Goal: Find specific page/section: Find specific page/section

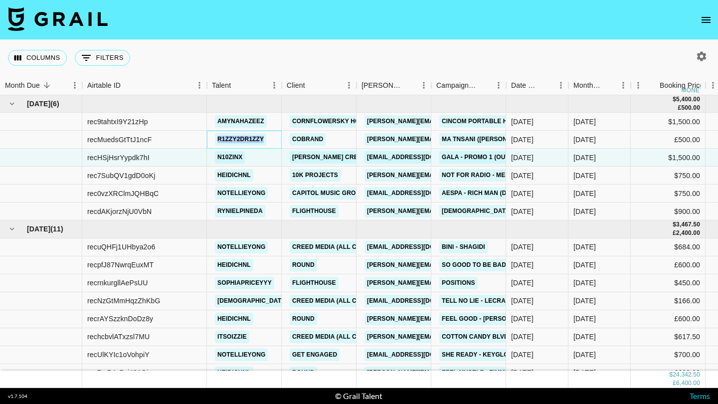
drag, startPoint x: 269, startPoint y: 140, endPoint x: 213, endPoint y: 138, distance: 55.9
click at [213, 138] on div "r1zzy2dr1zzy" at bounding box center [240, 139] width 57 height 18
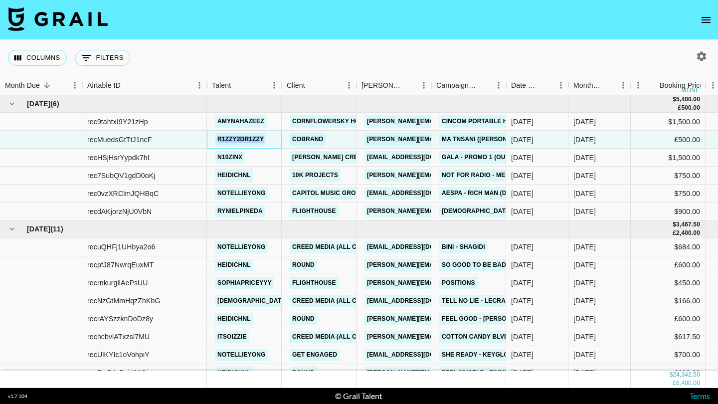
copy link "r1zzy2dr1zzy"
click at [258, 62] on div "Columns 0 Filters + Booking" at bounding box center [359, 58] width 718 height 36
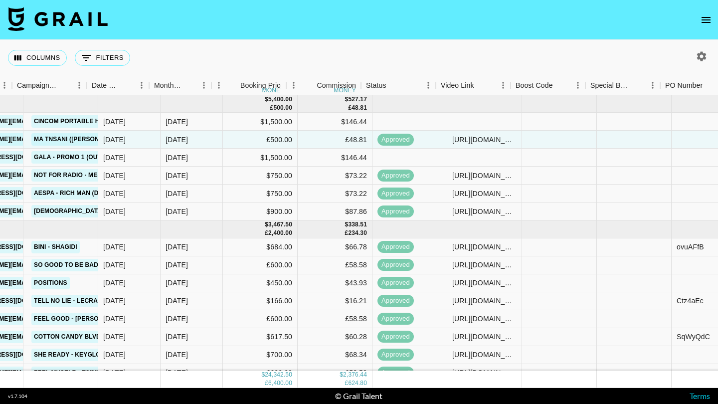
scroll to position [0, 397]
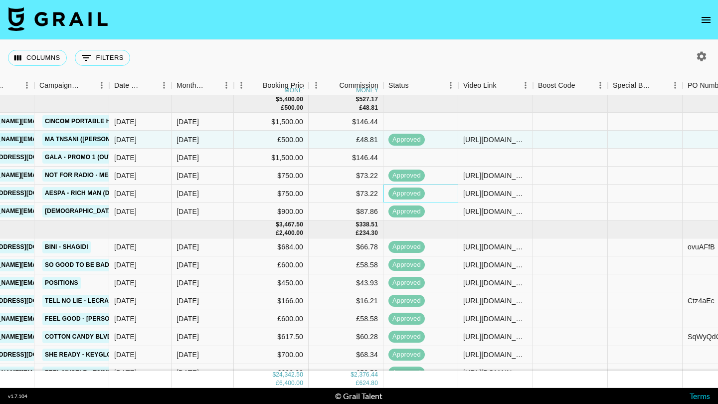
click at [418, 190] on span "approved" at bounding box center [406, 193] width 36 height 9
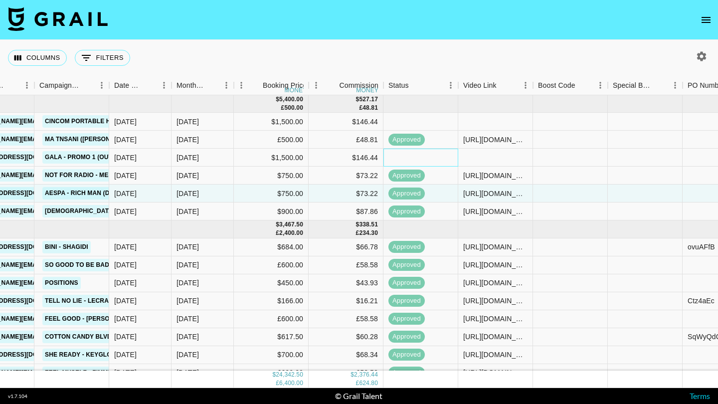
click at [419, 158] on div at bounding box center [420, 158] width 75 height 18
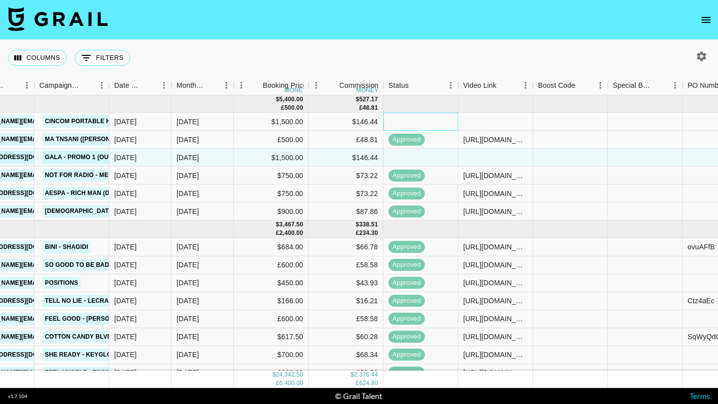
click at [408, 125] on div at bounding box center [420, 122] width 75 height 18
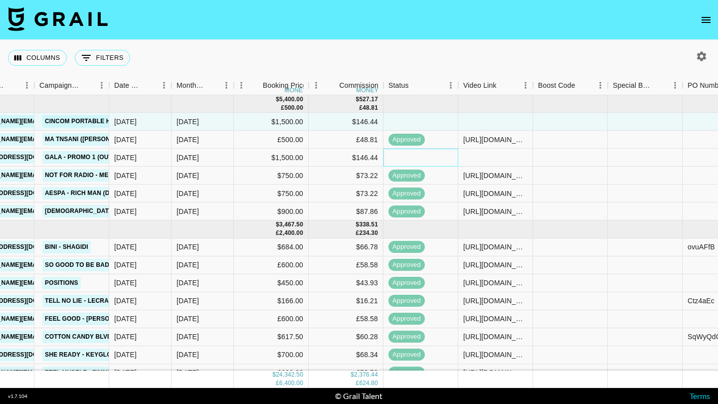
click at [407, 155] on div at bounding box center [420, 158] width 75 height 18
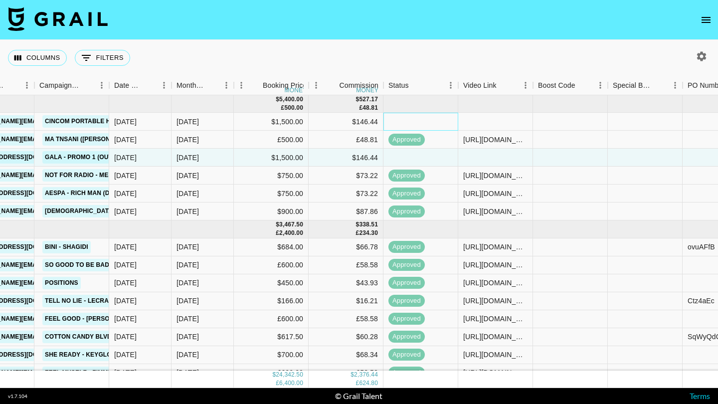
click at [408, 121] on div at bounding box center [420, 122] width 75 height 18
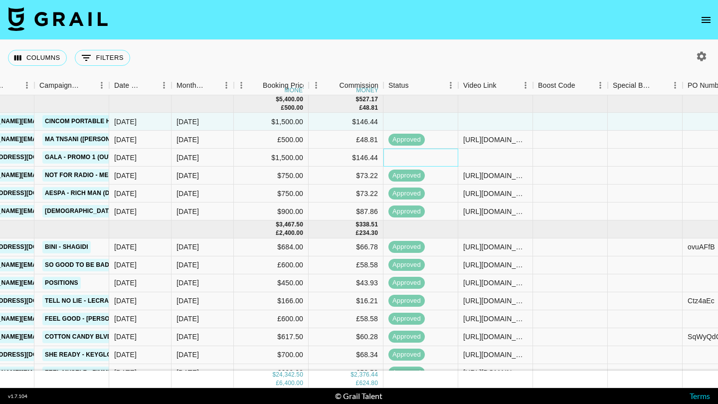
click at [401, 160] on div at bounding box center [420, 158] width 75 height 18
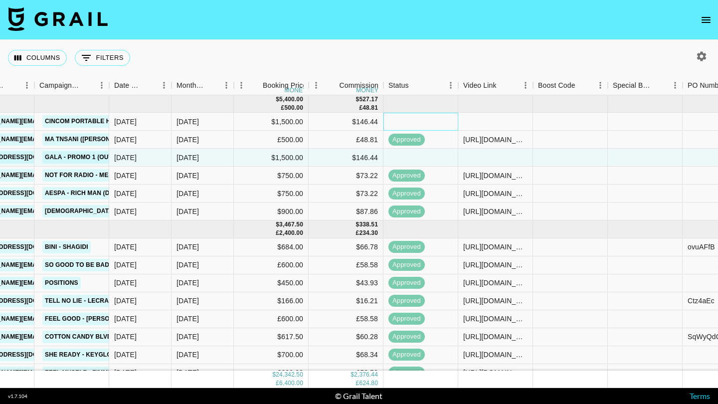
click at [406, 129] on div at bounding box center [420, 122] width 75 height 18
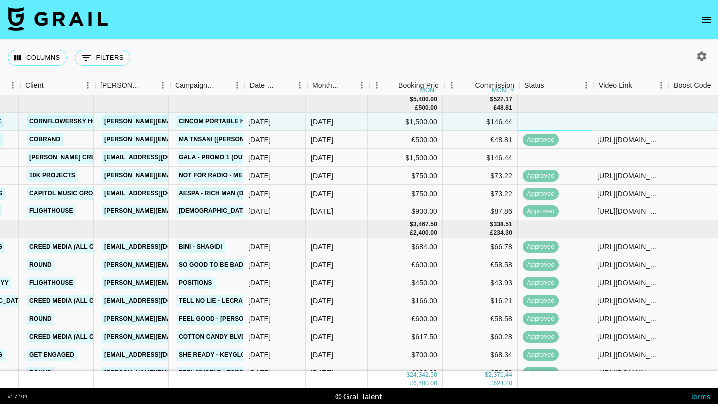
scroll to position [0, 261]
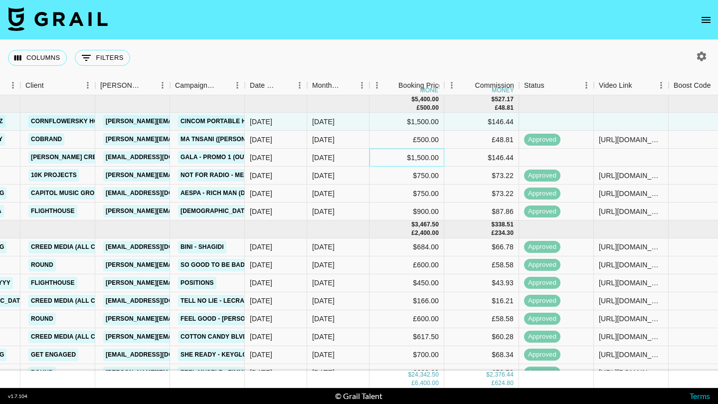
click at [406, 157] on div "$1,500.00" at bounding box center [406, 158] width 75 height 18
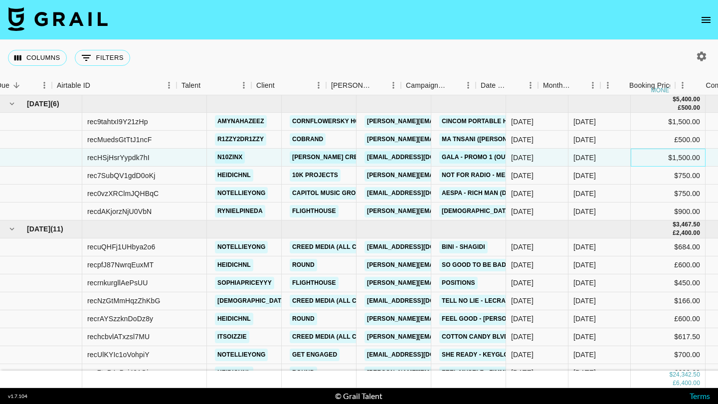
scroll to position [0, 0]
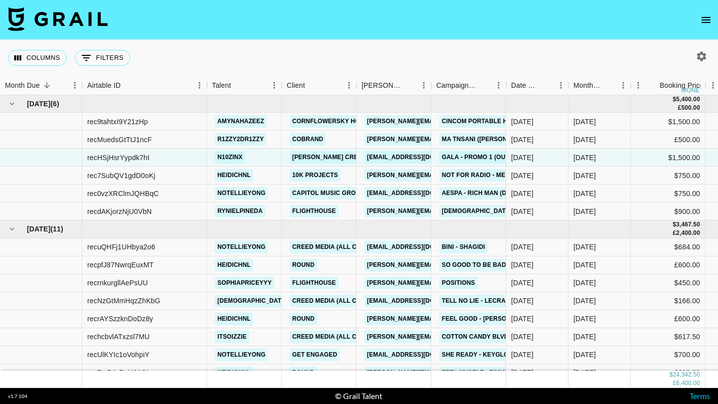
click at [707, 22] on icon "open drawer" at bounding box center [705, 20] width 9 height 6
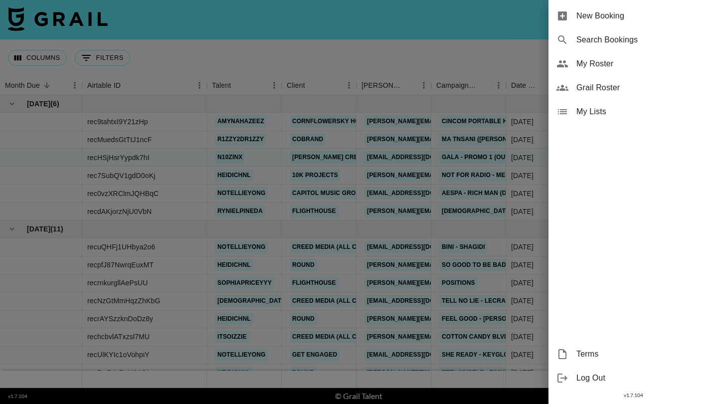
click at [608, 69] on span "My Roster" at bounding box center [643, 64] width 134 height 12
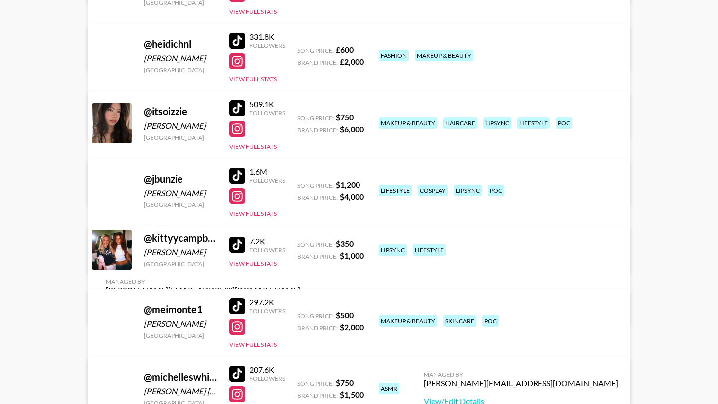
scroll to position [796, 0]
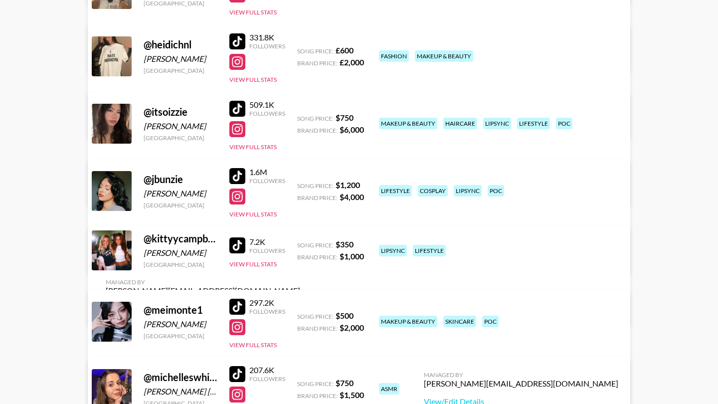
click at [241, 66] on div at bounding box center [237, 62] width 16 height 16
